Goal: Task Accomplishment & Management: Use online tool/utility

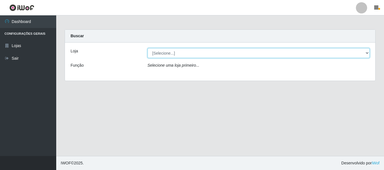
click at [365, 54] on select "[Selecione...] Nordestão - Alecrim" at bounding box center [258, 53] width 222 height 10
select select "453"
click at [147, 48] on select "[Selecione...] Nordestão - Alecrim" at bounding box center [258, 53] width 222 height 10
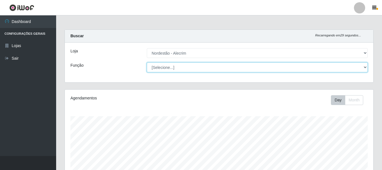
scroll to position [280704, 280512]
click at [359, 66] on select "[Selecione...] Balconista + Balconista de Padaria Balconista de Padaria ++ Emba…" at bounding box center [257, 68] width 221 height 10
select select "1"
click at [147, 63] on select "[Selecione...] Balconista + Balconista de Padaria Balconista de Padaria ++ Emba…" at bounding box center [257, 68] width 221 height 10
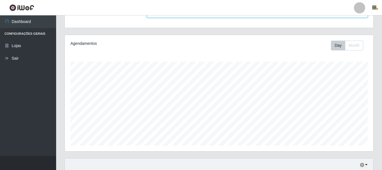
scroll to position [138, 0]
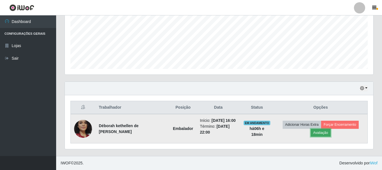
click at [321, 131] on button "Avaliação" at bounding box center [321, 133] width 20 height 8
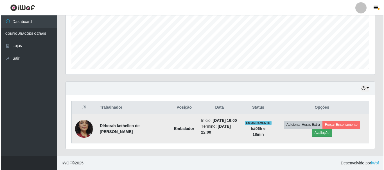
scroll to position [117, 306]
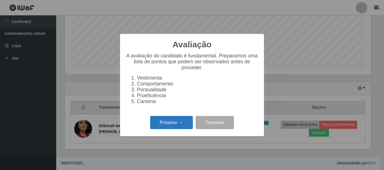
click at [171, 126] on button "Próximo →" at bounding box center [171, 122] width 43 height 13
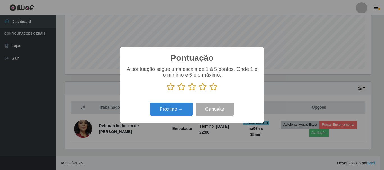
scroll to position [280704, 280515]
click at [214, 89] on icon at bounding box center [213, 87] width 8 height 8
click at [209, 91] on input "radio" at bounding box center [209, 91] width 0 height 0
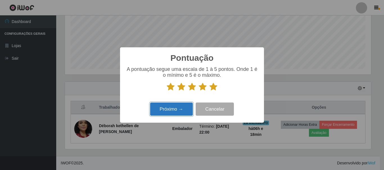
click at [178, 112] on button "Próximo →" at bounding box center [171, 109] width 43 height 13
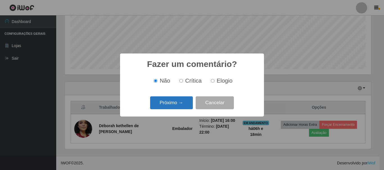
click at [185, 105] on button "Próximo →" at bounding box center [171, 103] width 43 height 13
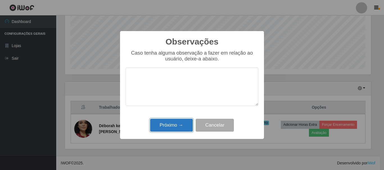
click at [171, 126] on button "Próximo →" at bounding box center [171, 125] width 43 height 13
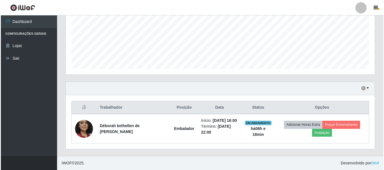
scroll to position [132, 0]
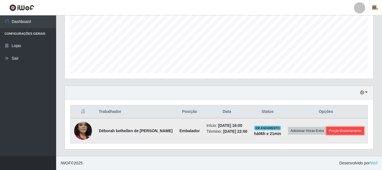
click at [337, 134] on button "Forçar Encerramento" at bounding box center [346, 131] width 38 height 8
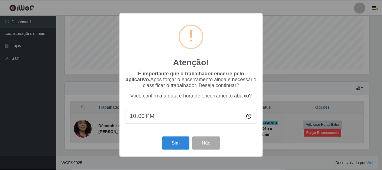
scroll to position [117, 306]
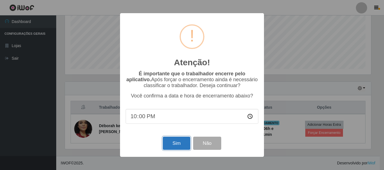
click at [177, 143] on button "Sim" at bounding box center [176, 143] width 27 height 13
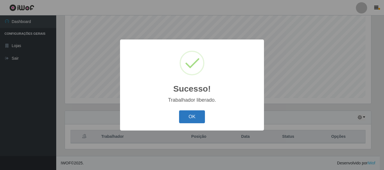
click at [200, 117] on button "OK" at bounding box center [192, 117] width 26 height 13
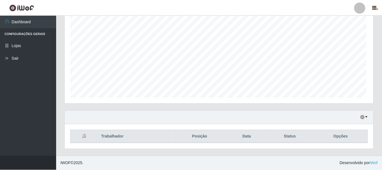
scroll to position [117, 309]
